Goal: Information Seeking & Learning: Learn about a topic

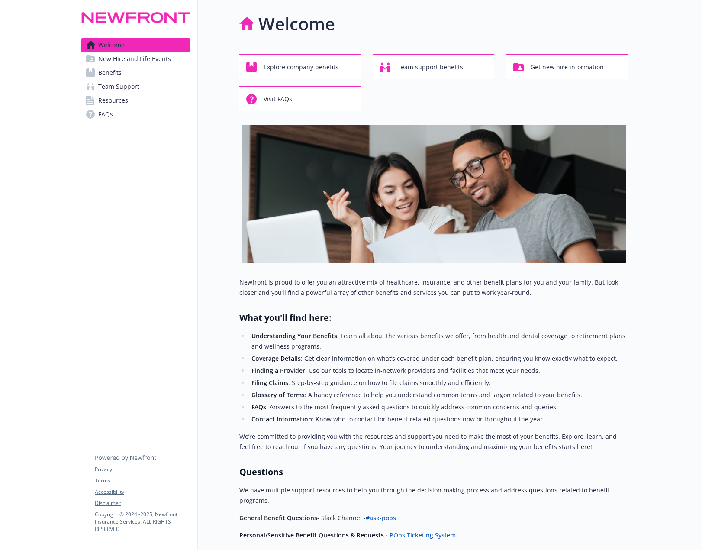
click at [131, 77] on link "Benefits" at bounding box center [136, 73] width 110 height 14
